Goal: Task Accomplishment & Management: Manage account settings

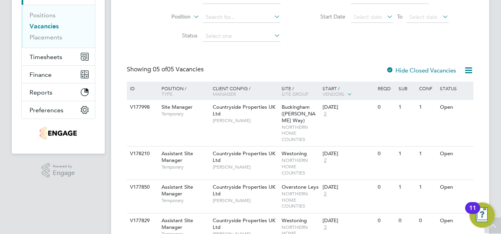
scroll to position [118, 0]
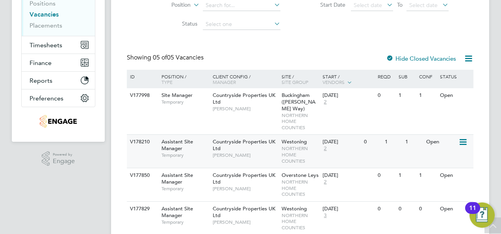
click at [466, 137] on icon at bounding box center [462, 141] width 8 height 9
click at [449, 154] on li "View Details" at bounding box center [444, 153] width 46 height 11
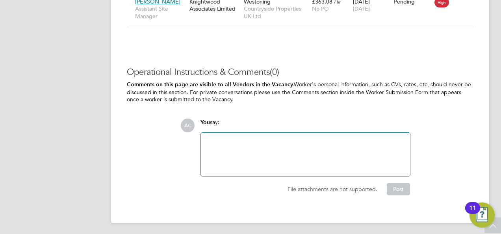
scroll to position [762, 0]
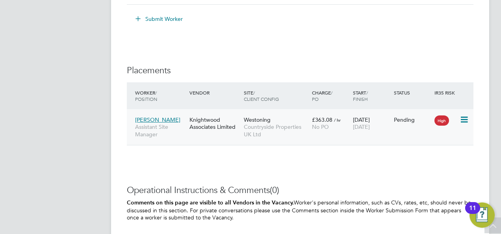
click at [462, 118] on icon at bounding box center [463, 119] width 8 height 9
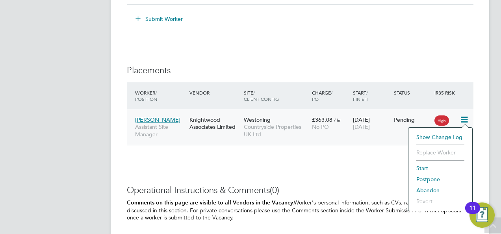
click at [426, 165] on li "Start" at bounding box center [440, 168] width 56 height 11
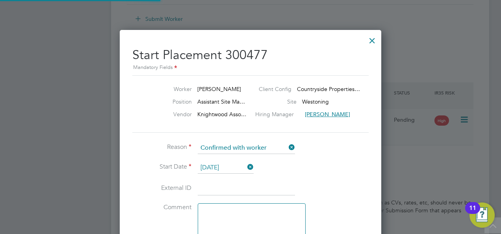
scroll to position [8, 97]
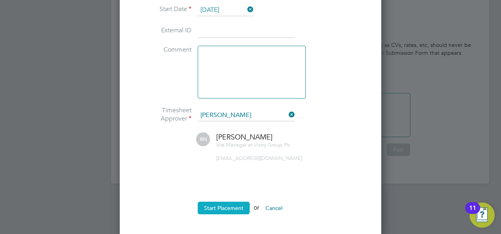
click at [223, 206] on button "Start Placement" at bounding box center [224, 207] width 52 height 13
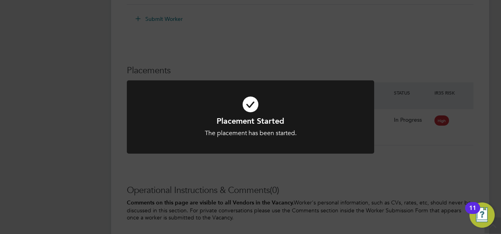
click at [283, 42] on div "Placement Started The placement has been started. Cancel Okay" at bounding box center [250, 117] width 501 height 234
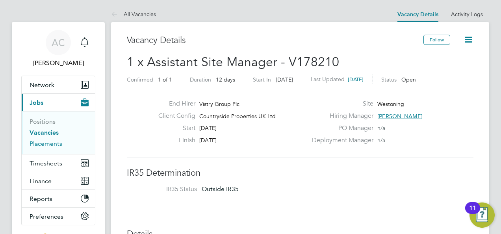
click at [50, 146] on link "Placements" at bounding box center [46, 143] width 33 height 7
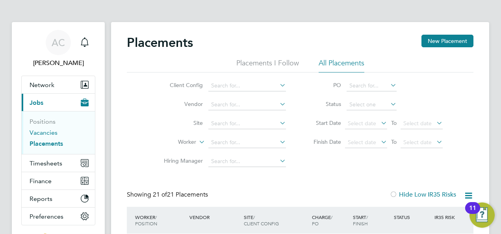
click at [49, 129] on link "Vacancies" at bounding box center [44, 132] width 28 height 7
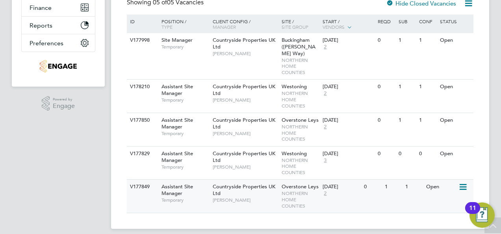
click at [172, 183] on span "Assistant Site Manager" at bounding box center [176, 189] width 31 height 13
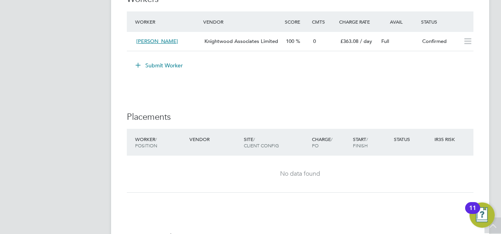
scroll to position [627, 0]
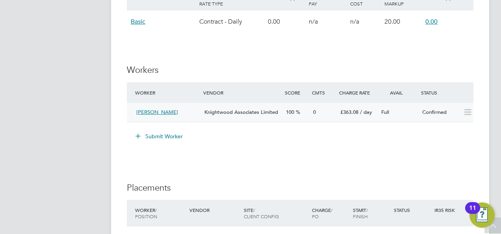
click at [466, 112] on icon at bounding box center [467, 112] width 10 height 6
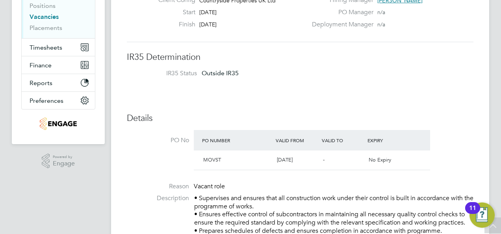
scroll to position [0, 0]
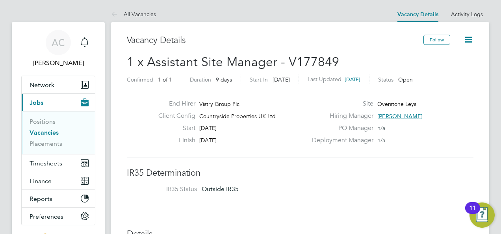
click at [467, 39] on icon at bounding box center [468, 40] width 10 height 10
click at [457, 69] on li "Update Status" at bounding box center [449, 69] width 46 height 11
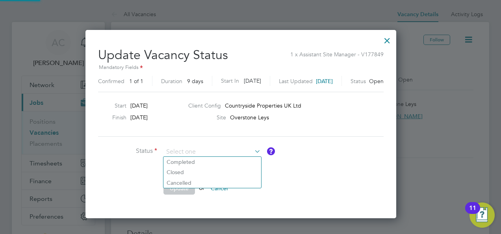
scroll to position [187, 330]
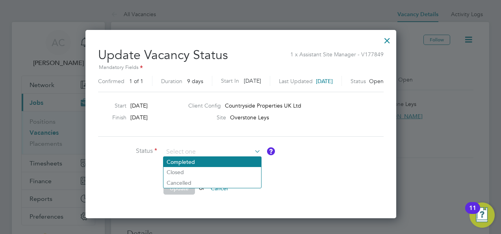
click at [194, 162] on li "Completed" at bounding box center [212, 162] width 98 height 10
type input "Completed"
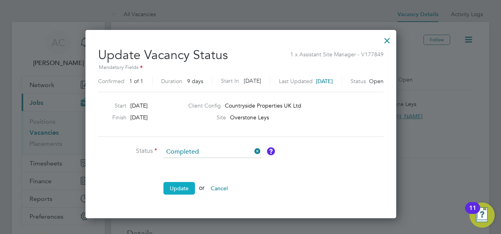
click at [188, 185] on button "Update" at bounding box center [178, 188] width 31 height 13
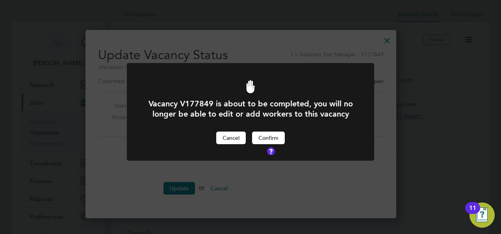
click at [236, 144] on button "Cancel" at bounding box center [231, 137] width 30 height 13
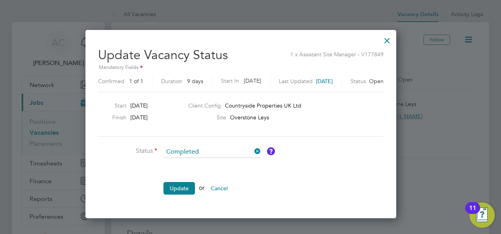
click at [394, 37] on div at bounding box center [387, 38] width 14 height 14
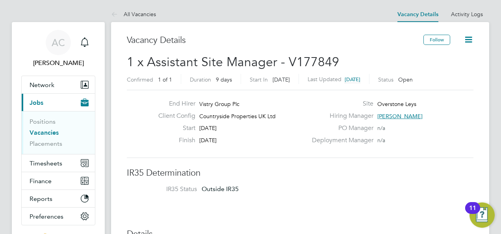
click at [43, 129] on link "Vacancies" at bounding box center [44, 132] width 29 height 7
